Goal: Communication & Community: Share content

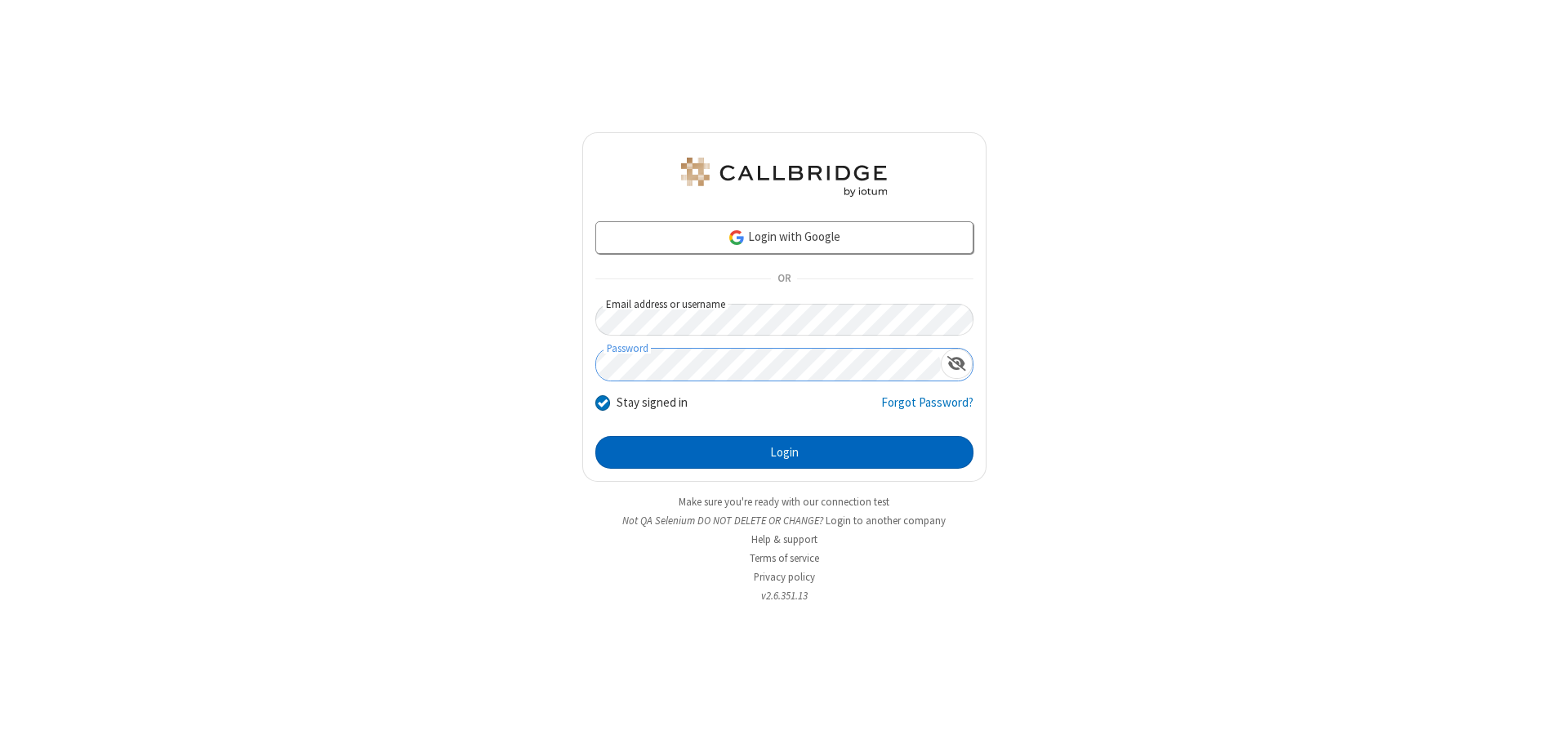
click at [784, 453] on button "Login" at bounding box center [784, 452] width 378 height 32
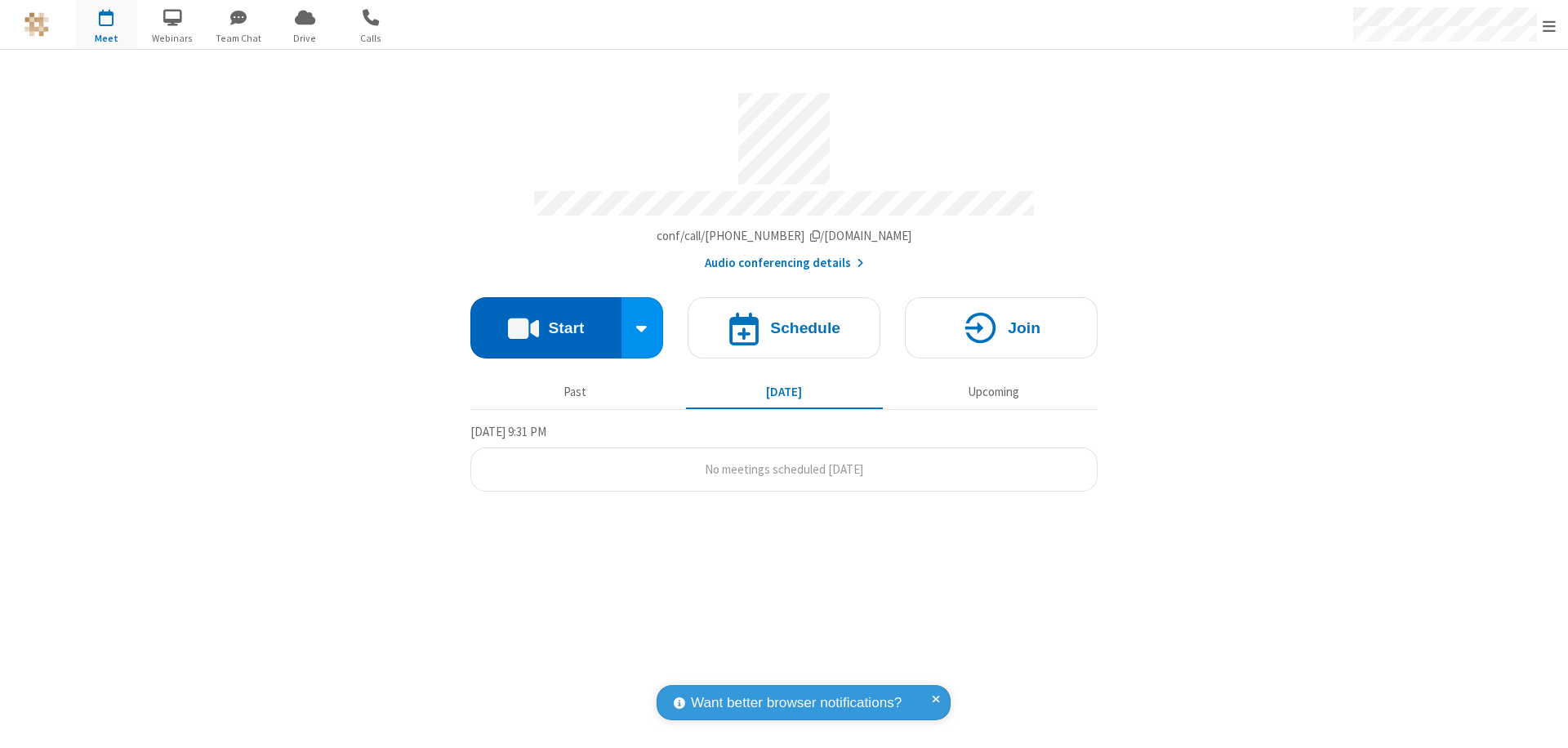
click at [545, 320] on button "Start" at bounding box center [546, 328] width 151 height 61
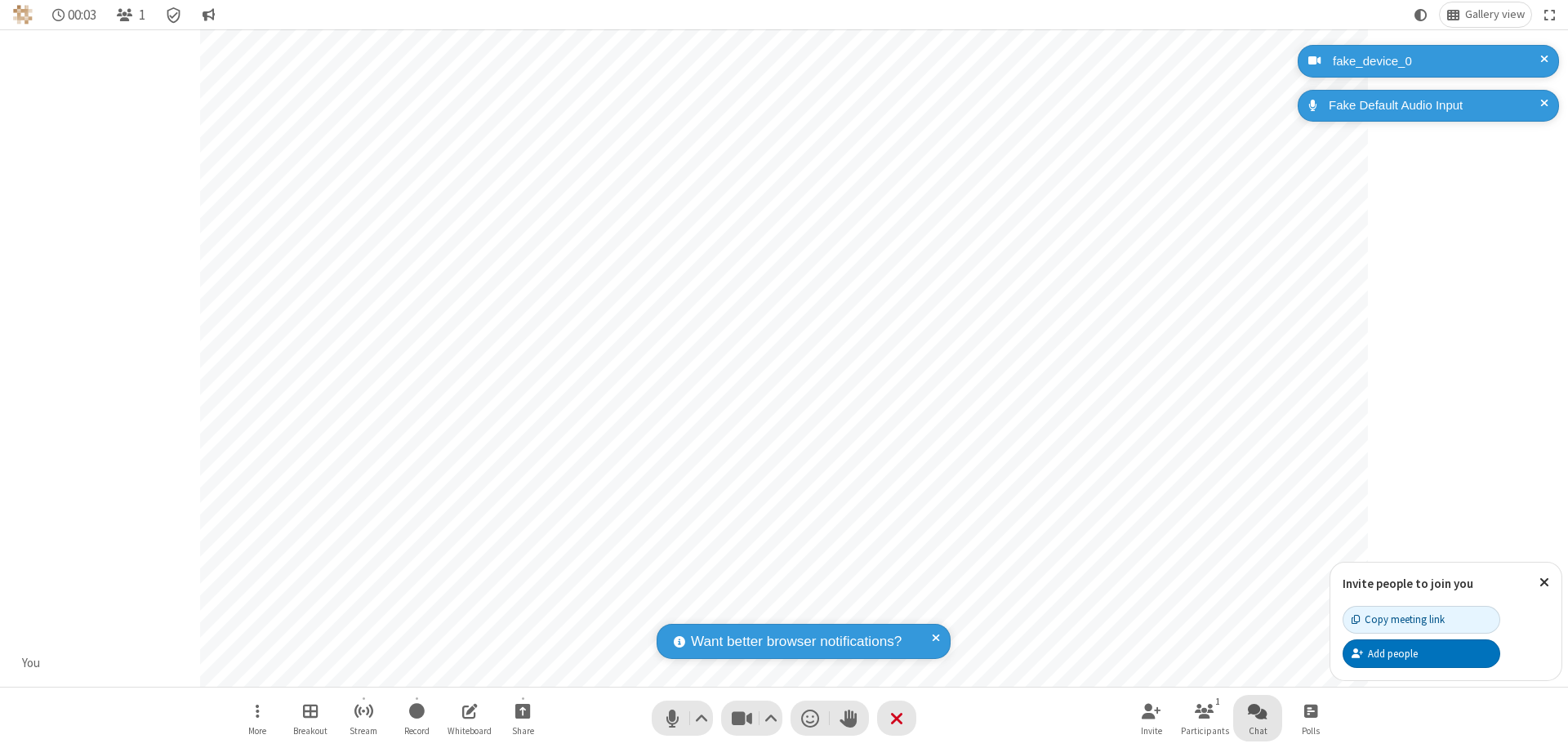
click at [1258, 711] on span "Open chat" at bounding box center [1258, 711] width 20 height 21
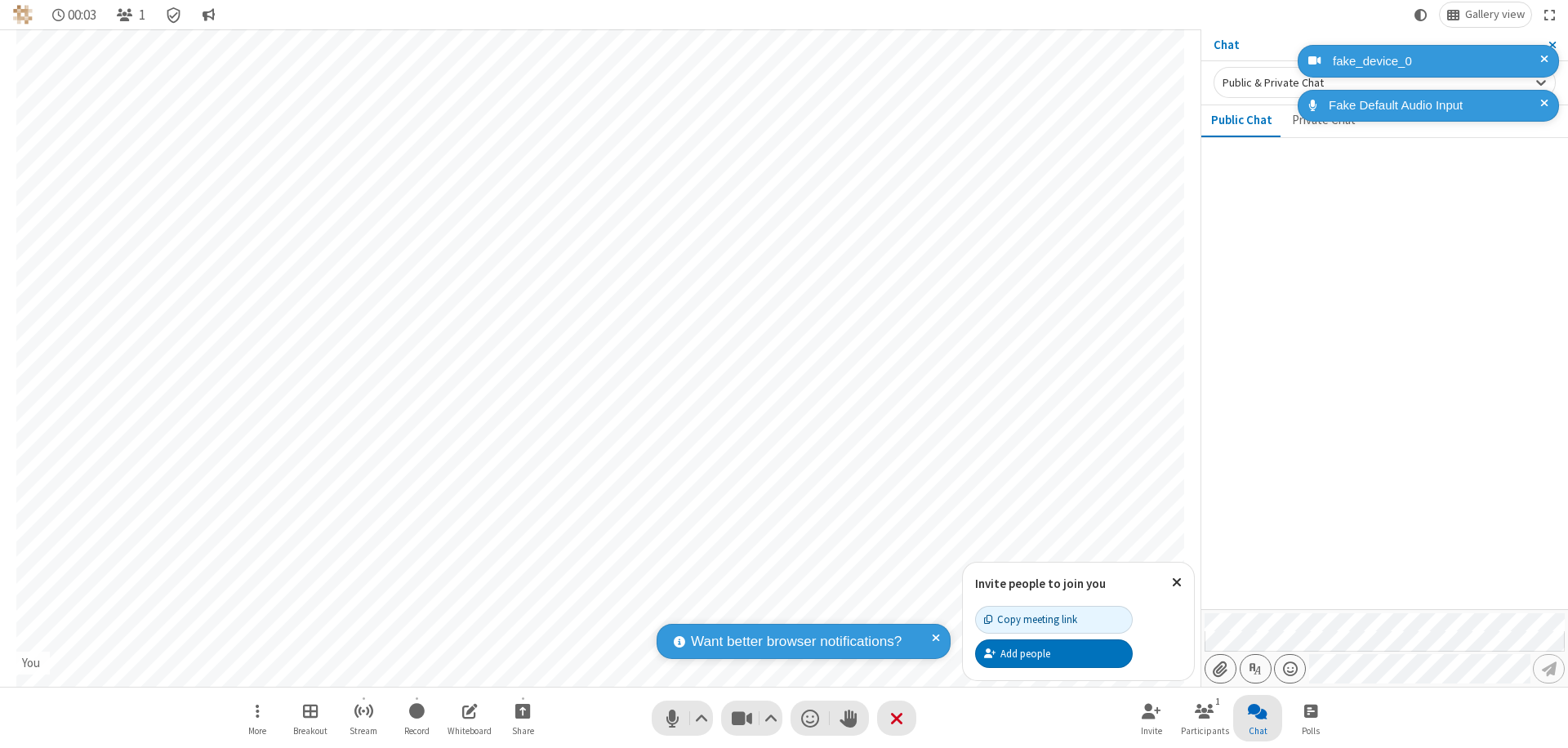
type input "C:\fakepath\doc_test.docx"
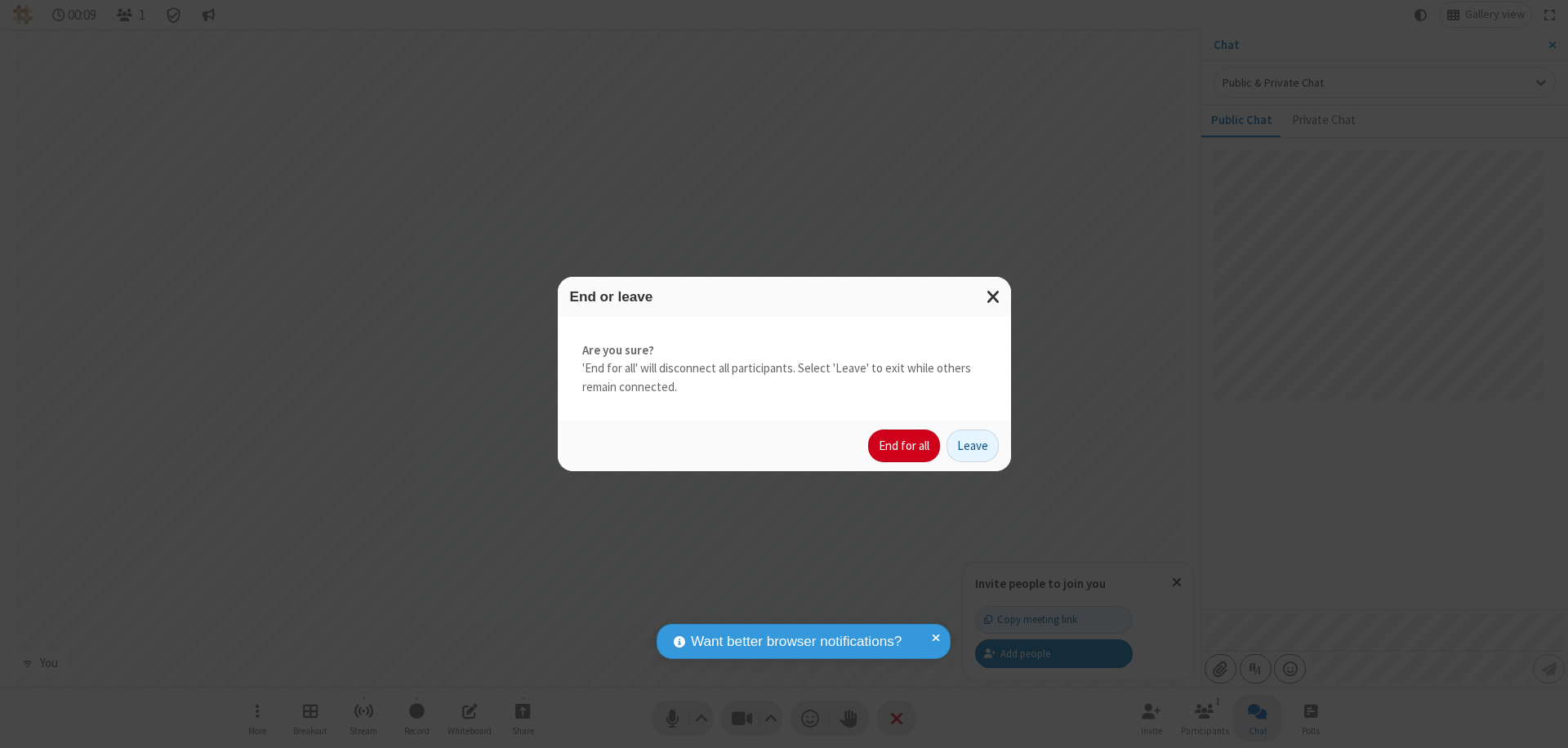
click at [905, 446] on button "End for all" at bounding box center [904, 445] width 72 height 32
